Goal: Task Accomplishment & Management: Use online tool/utility

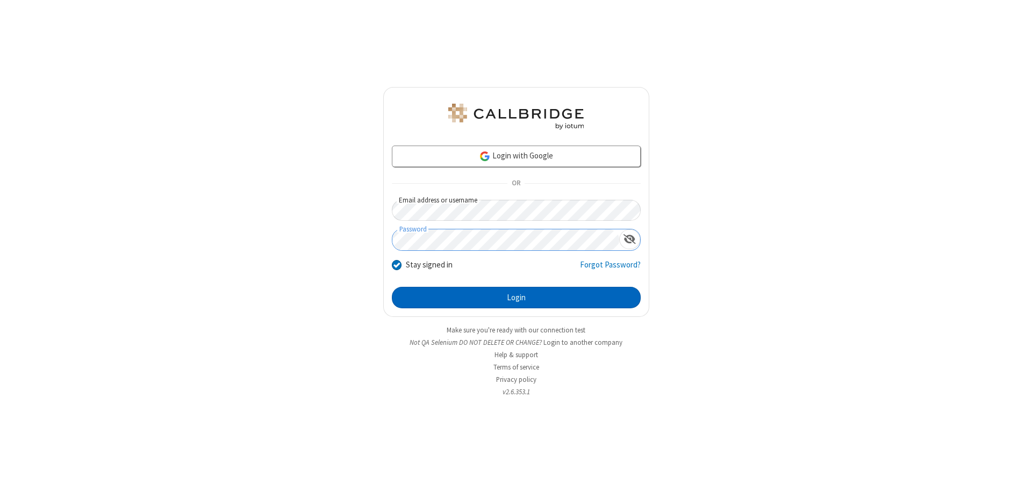
click at [516, 298] on button "Login" at bounding box center [516, 297] width 249 height 21
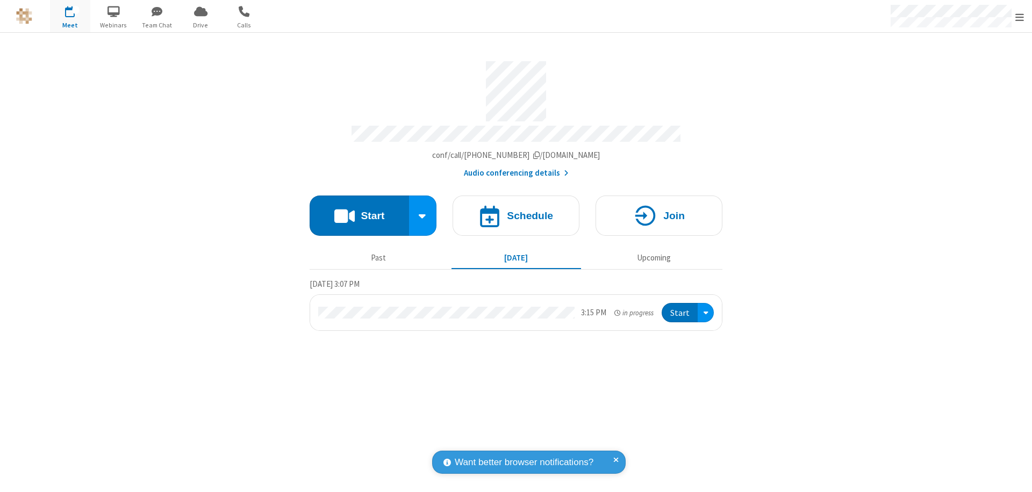
click at [1019, 17] on span "Open menu" at bounding box center [1019, 17] width 9 height 11
click at [200, 25] on span "Drive" at bounding box center [201, 25] width 40 height 10
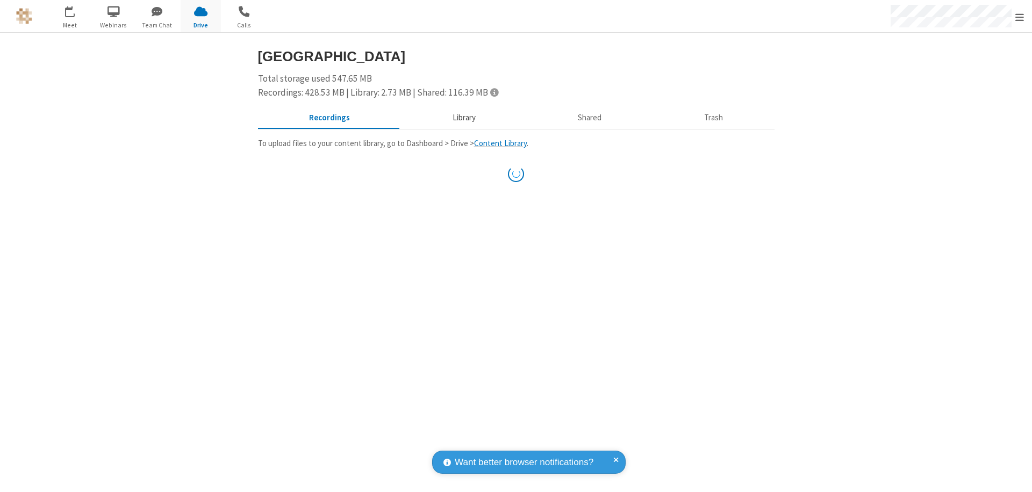
click at [458, 118] on button "Library" at bounding box center [464, 118] width 126 height 20
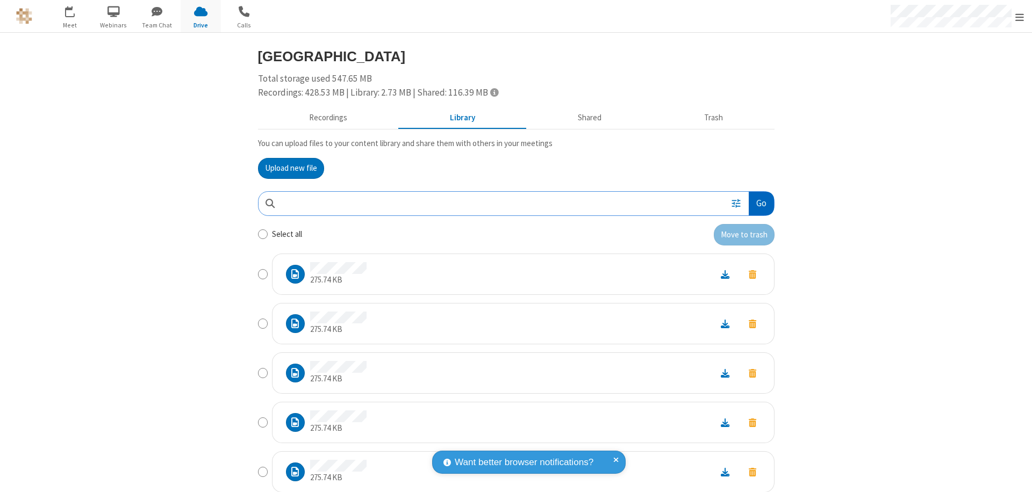
click at [757, 203] on button "Go" at bounding box center [761, 204] width 25 height 24
click at [286, 168] on button "Upload new file" at bounding box center [291, 168] width 66 height 21
